Goal: Check status: Check status

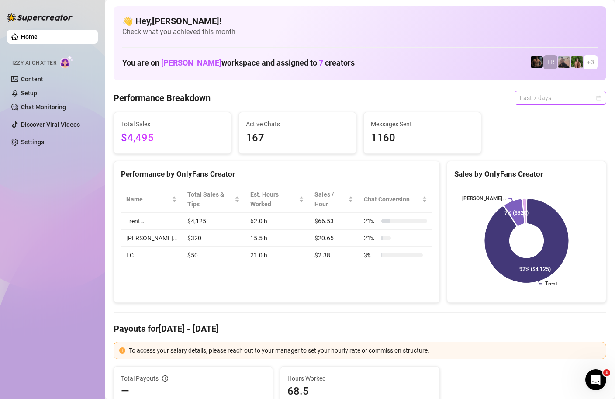
click at [587, 99] on span "Last 7 days" at bounding box center [560, 97] width 81 height 13
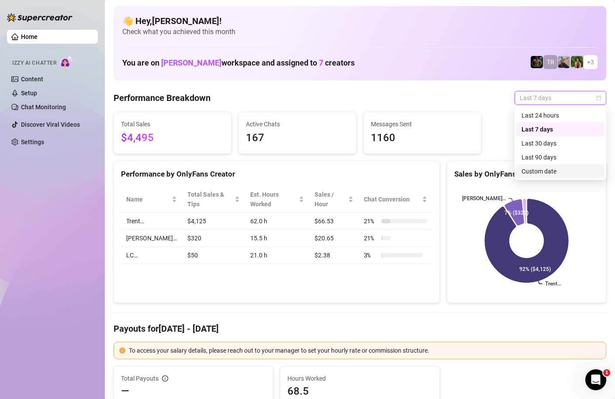
click at [551, 171] on div "Custom date" at bounding box center [560, 171] width 78 height 10
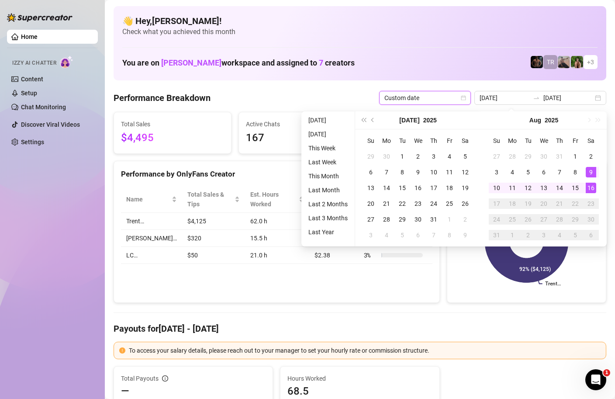
type input "[DATE]"
click at [593, 184] on div "16" at bounding box center [591, 188] width 10 height 10
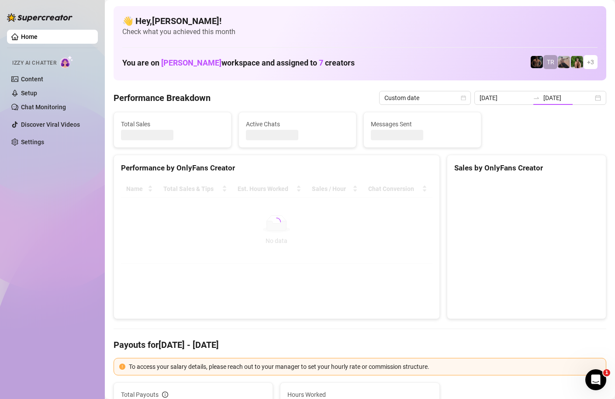
type input "[DATE]"
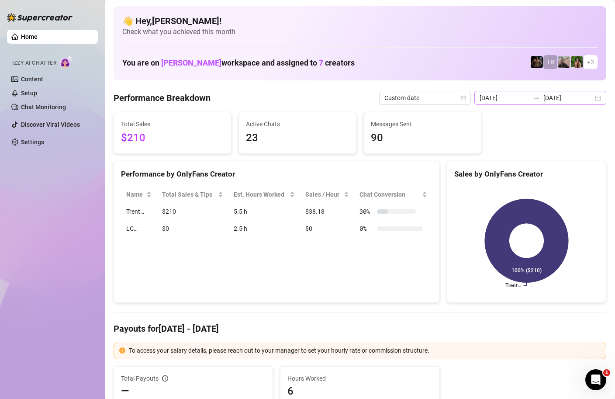
click at [598, 95] on div "2025-08-16 2025-08-16" at bounding box center [540, 98] width 132 height 14
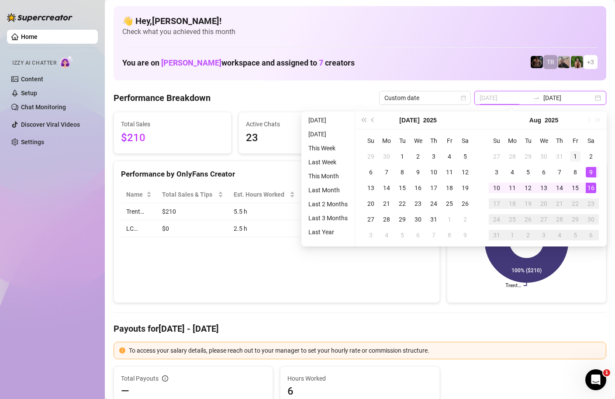
type input "2025-08-01"
click at [576, 155] on div "1" at bounding box center [575, 156] width 10 height 10
type input "[DATE]"
click at [589, 188] on div "16" at bounding box center [591, 188] width 10 height 10
type input "2025-08-01"
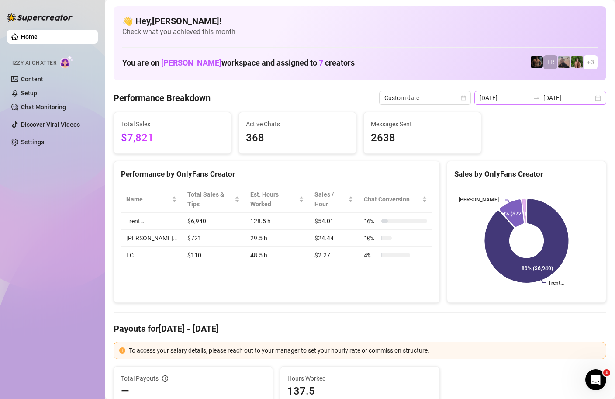
click at [597, 99] on div "2025-08-01 2025-08-16" at bounding box center [540, 98] width 132 height 14
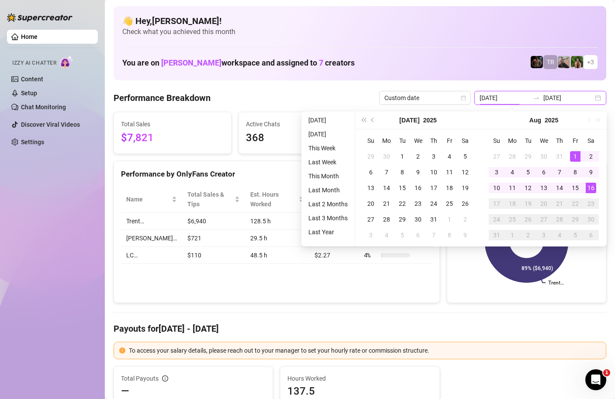
type input "[DATE]"
click at [590, 184] on div "16" at bounding box center [591, 188] width 10 height 10
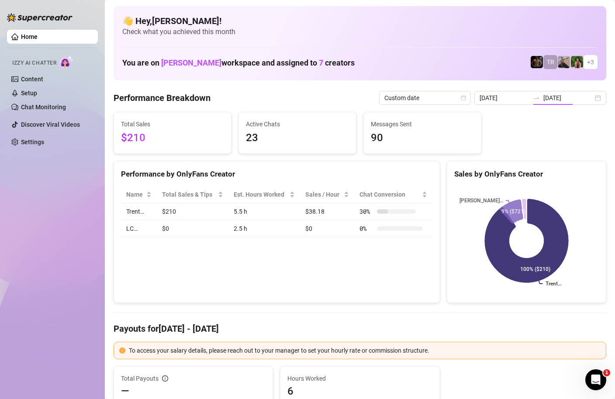
type input "[DATE]"
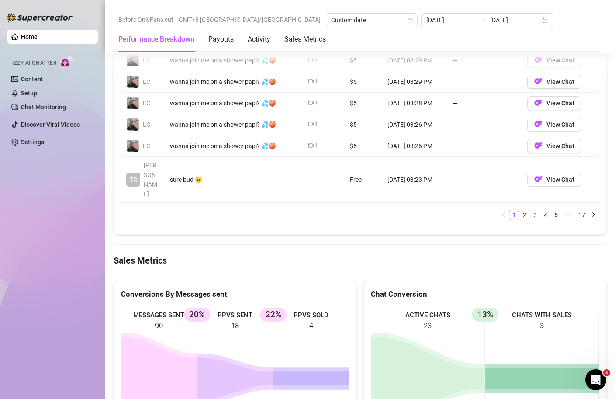
scroll to position [960, 0]
